Goal: Find specific page/section: Find specific page/section

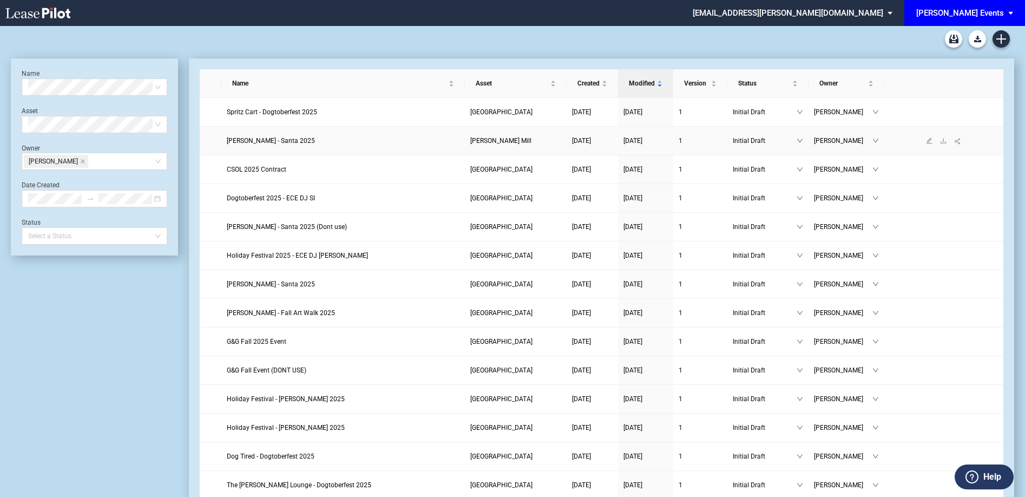
click at [295, 141] on span "Edwin McCora - Santa 2025" at bounding box center [271, 141] width 88 height 8
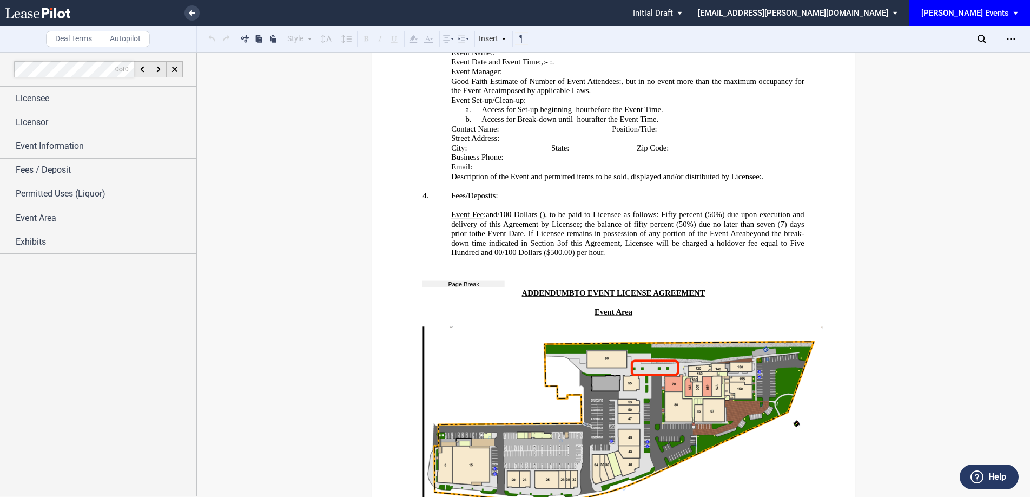
scroll to position [2221, 0]
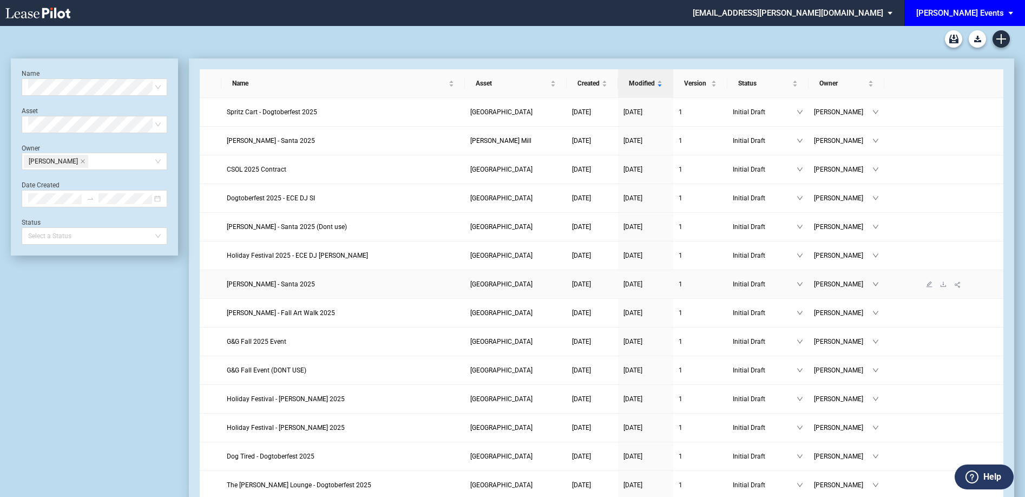
click at [280, 281] on span "Edwin McCora - Santa 2025" at bounding box center [271, 284] width 88 height 8
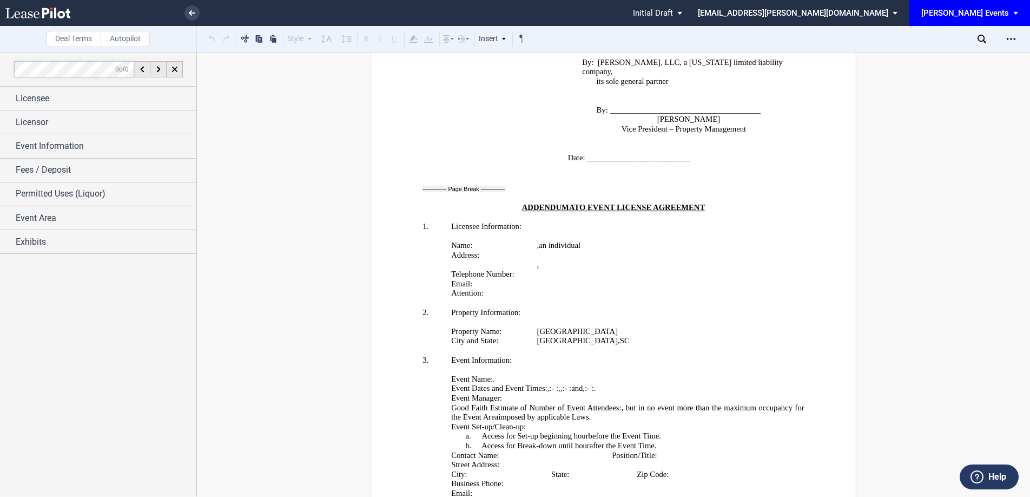
scroll to position [1873, 0]
